Goal: Task Accomplishment & Management: Complete application form

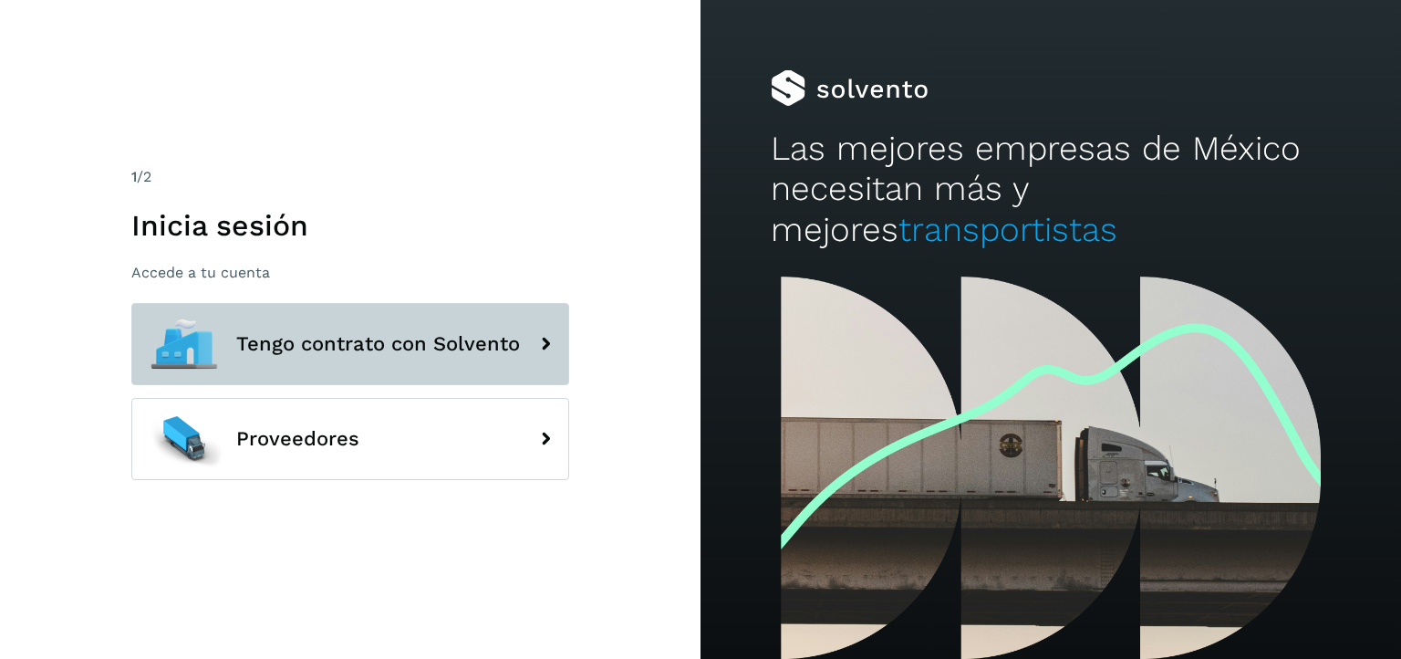
click at [531, 358] on icon at bounding box center [545, 344] width 36 height 36
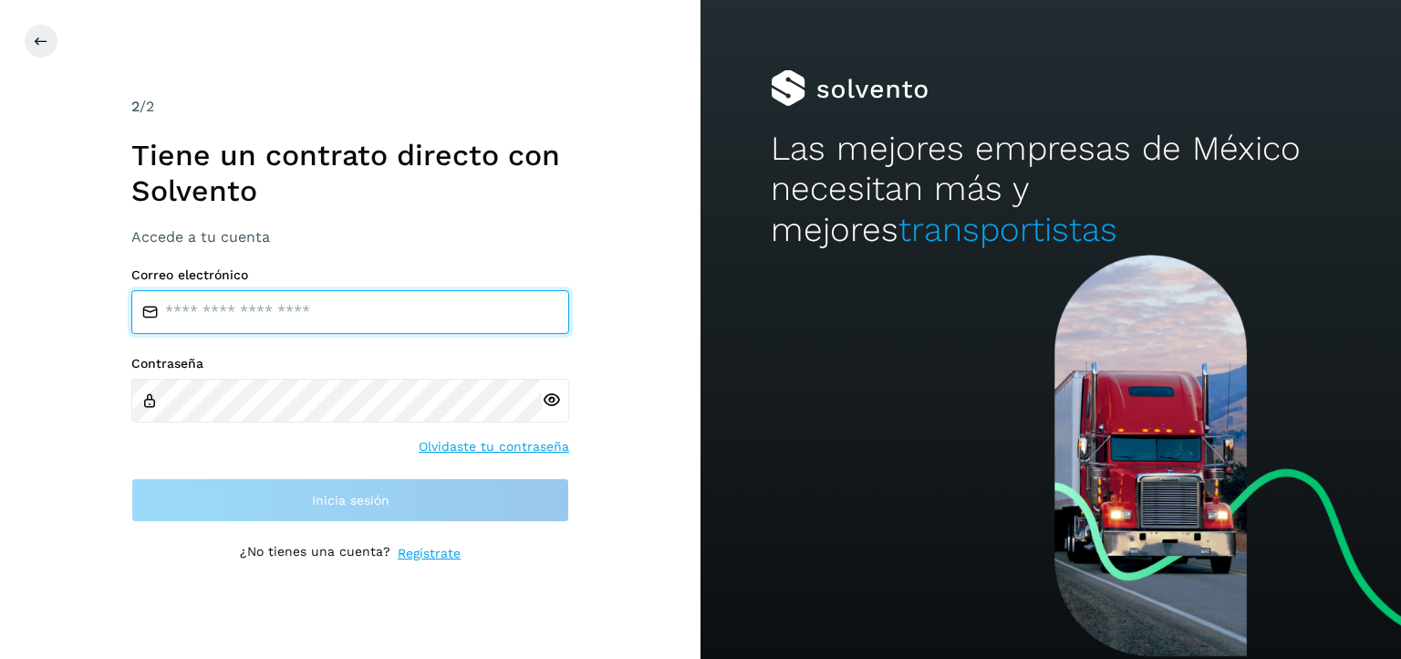
type input "**********"
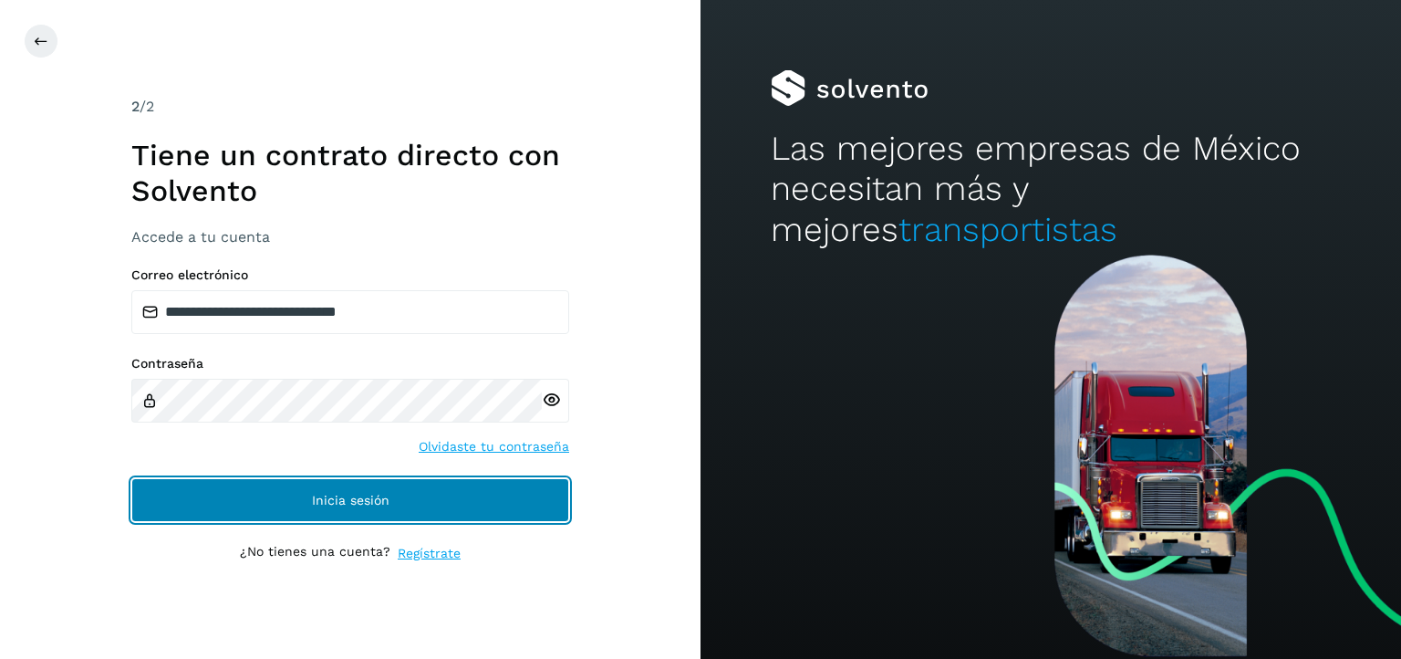
click at [490, 498] on button "Inicia sesión" at bounding box center [350, 500] width 438 height 44
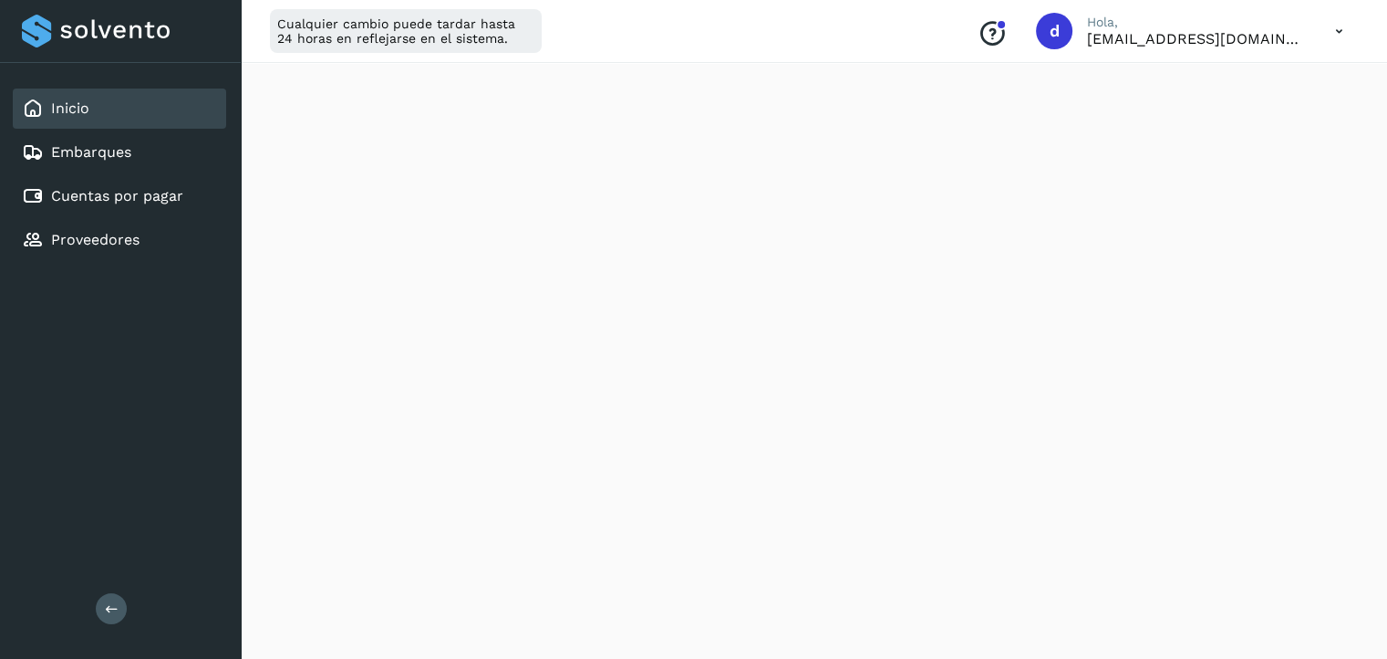
scroll to position [828, 0]
